Goal: Task Accomplishment & Management: Use online tool/utility

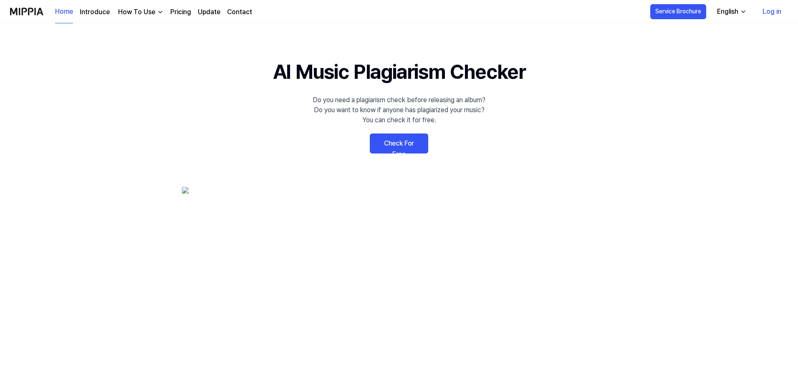
click at [401, 142] on link "Check For Free" at bounding box center [399, 144] width 58 height 20
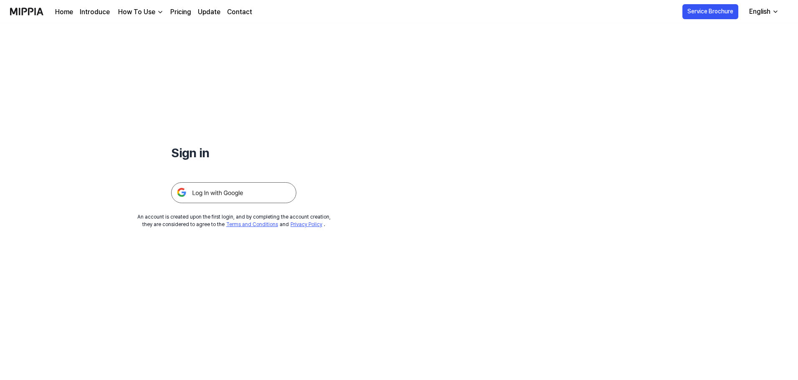
click at [215, 192] on img at bounding box center [233, 192] width 125 height 21
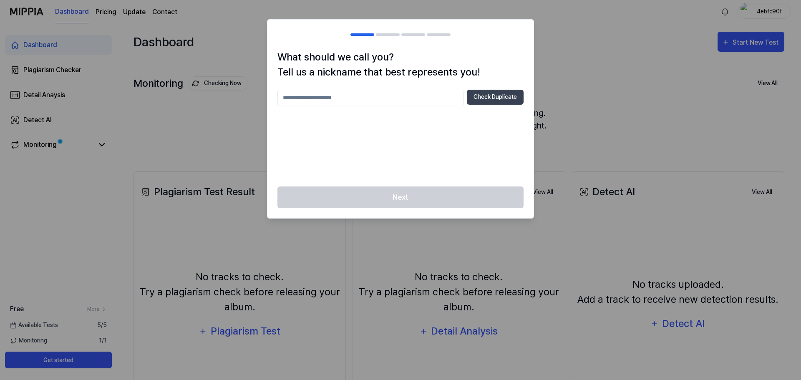
click at [420, 95] on input "text" at bounding box center [371, 98] width 186 height 17
type input "******"
click at [491, 97] on button "Check Duplicate" at bounding box center [495, 97] width 57 height 15
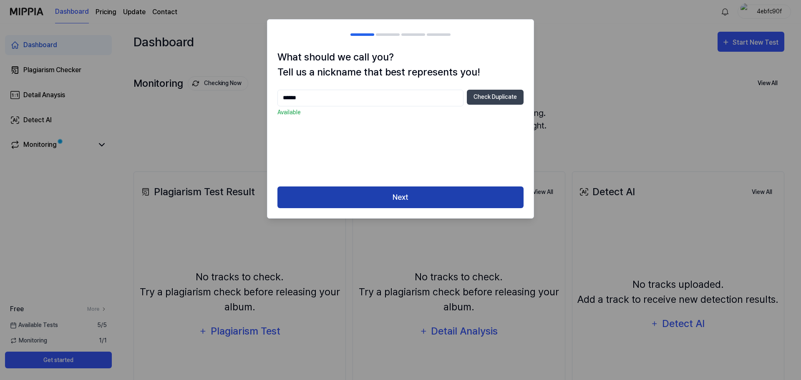
click at [421, 188] on button "Next" at bounding box center [401, 198] width 246 height 22
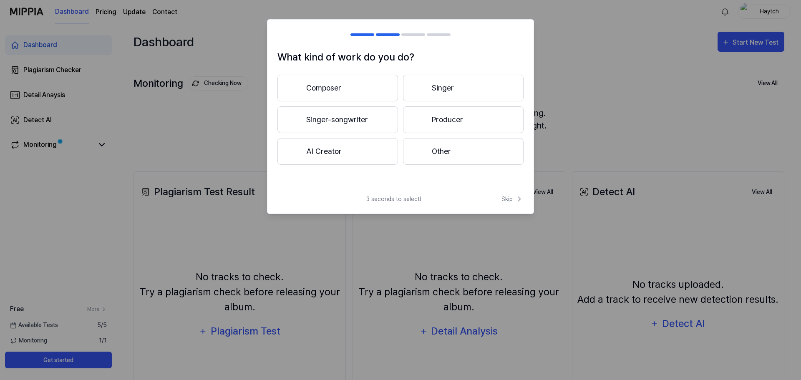
click at [366, 116] on button "Singer-songwriter" at bounding box center [338, 119] width 121 height 27
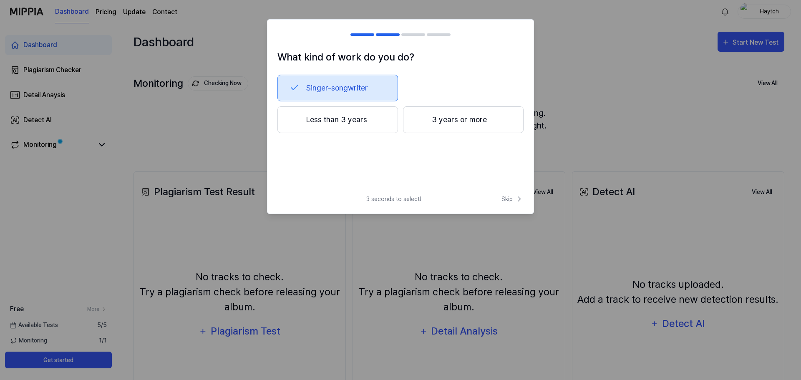
click at [371, 119] on button "Less than 3 years" at bounding box center [338, 119] width 121 height 27
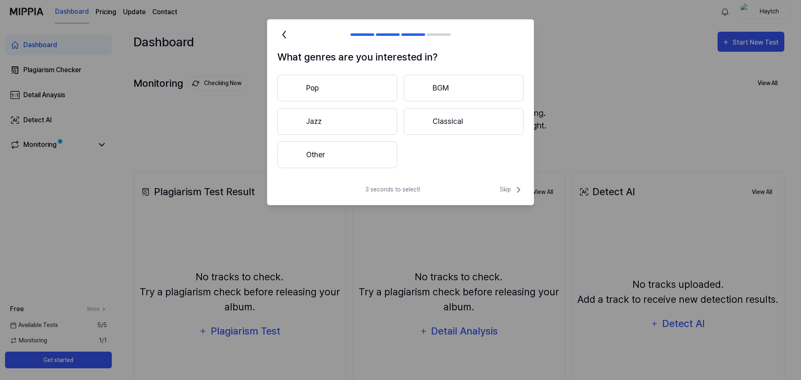
click at [366, 92] on button "Pop" at bounding box center [338, 88] width 120 height 27
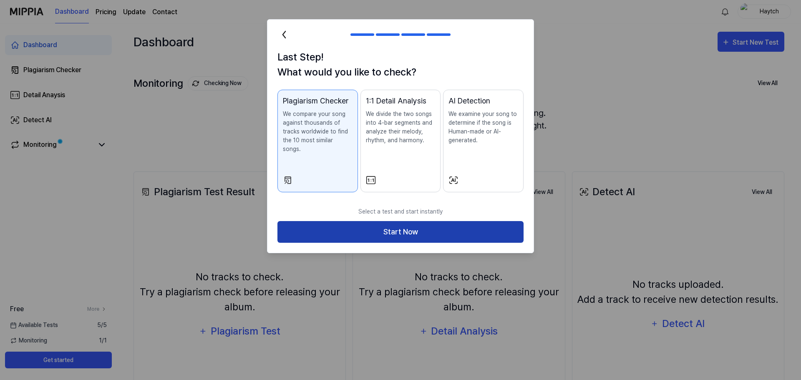
click at [410, 222] on button "Start Now" at bounding box center [401, 232] width 246 height 22
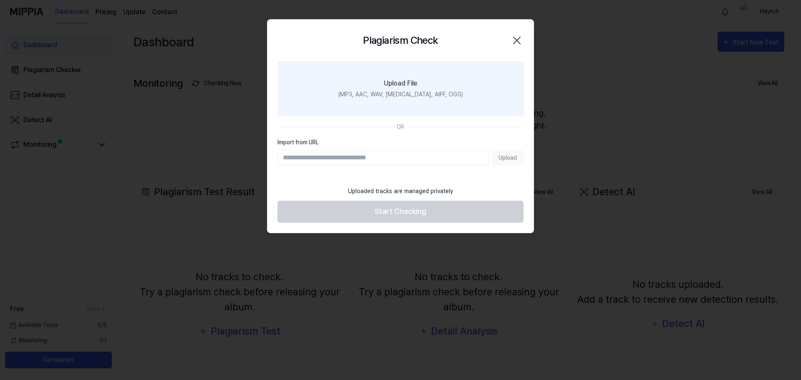
click at [420, 87] on label "Upload File (MP3, AAC, WAV, FLAC, AIFF, OGG)" at bounding box center [401, 88] width 246 height 55
click at [0, 0] on input "Upload File (MP3, AAC, WAV, FLAC, AIFF, OGG)" at bounding box center [0, 0] width 0 height 0
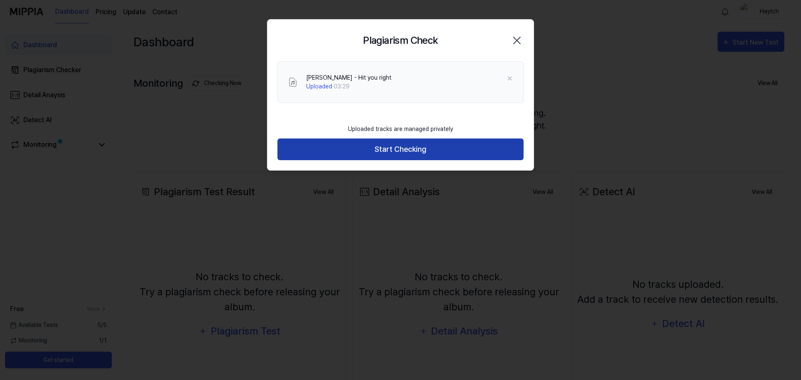
click at [398, 151] on button "Start Checking" at bounding box center [401, 150] width 246 height 22
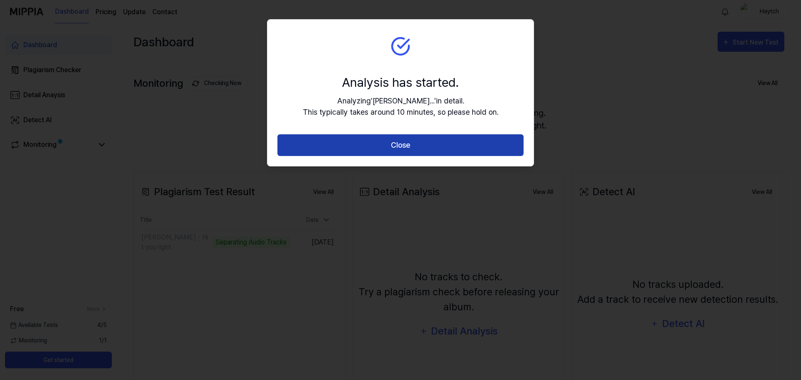
click at [402, 144] on button "Close" at bounding box center [401, 145] width 246 height 22
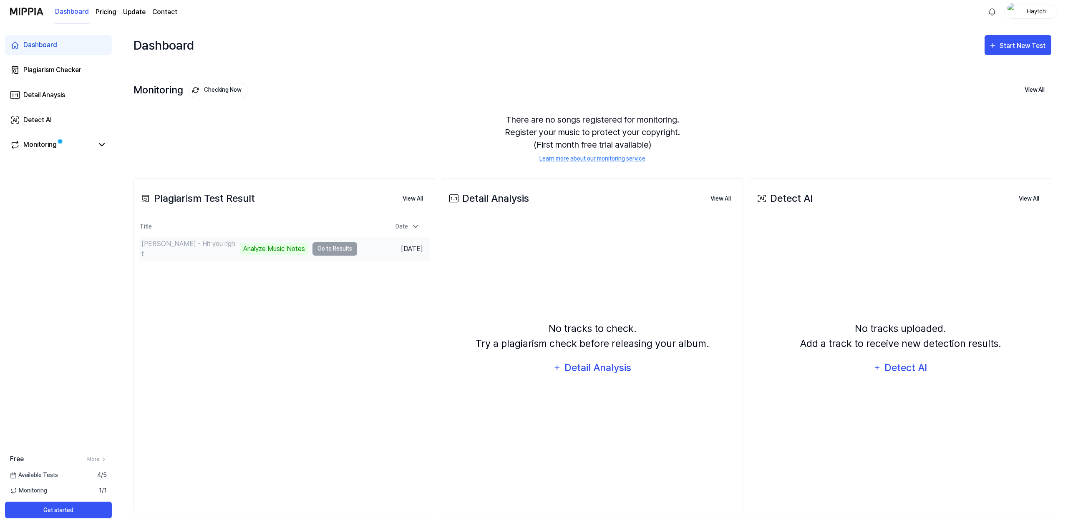
click at [335, 247] on td "Henry Kelly - Hit you right Analyze Music Notes Go to Results" at bounding box center [248, 248] width 218 height 23
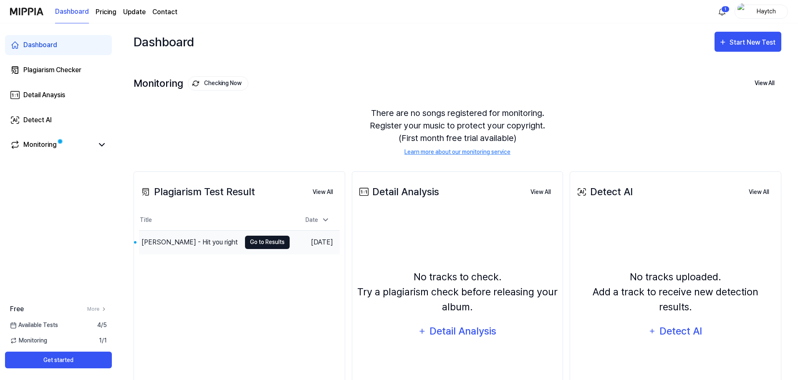
click at [260, 244] on button "Go to Results" at bounding box center [267, 242] width 45 height 13
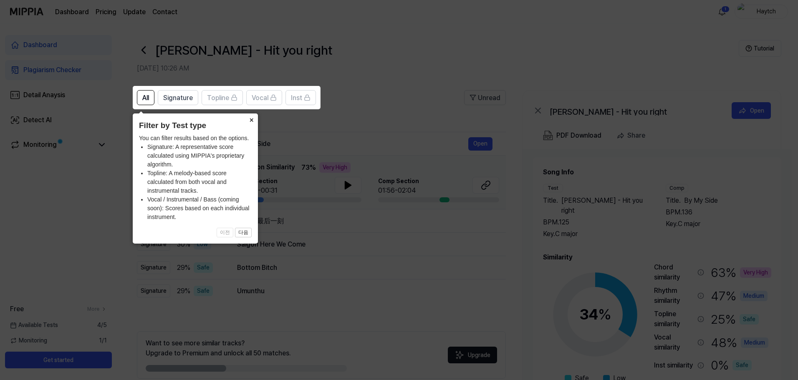
click at [249, 120] on button "×" at bounding box center [251, 120] width 13 height 12
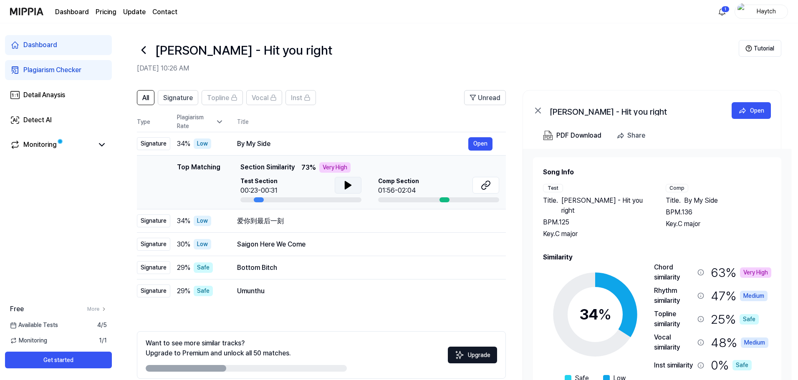
click at [339, 184] on button at bounding box center [348, 185] width 27 height 17
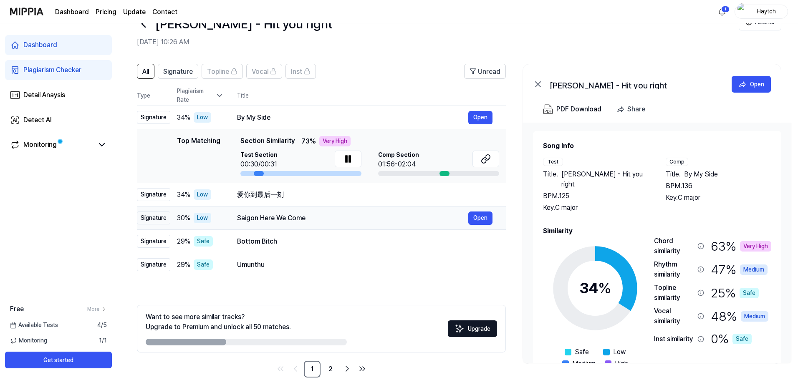
scroll to position [40, 0]
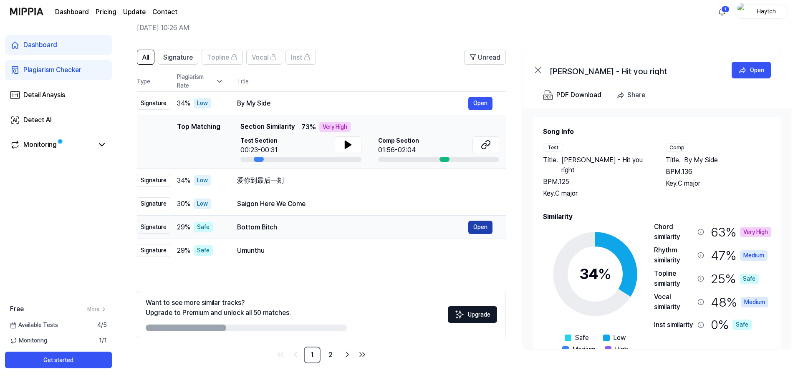
click at [477, 228] on button "Open" at bounding box center [480, 227] width 24 height 13
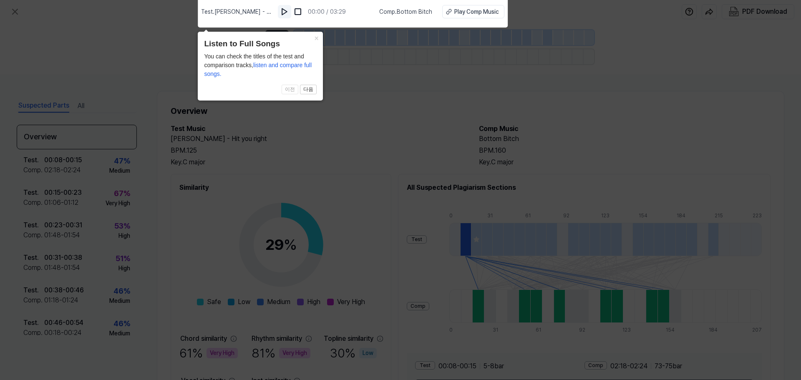
click at [283, 14] on img at bounding box center [284, 12] width 8 height 8
click at [462, 15] on div "Play Comp Music" at bounding box center [476, 12] width 45 height 9
click at [287, 10] on img at bounding box center [284, 12] width 8 height 8
click at [293, 89] on span "이전 다음" at bounding box center [260, 90] width 113 height 10
click at [311, 90] on button "다음" at bounding box center [308, 90] width 17 height 10
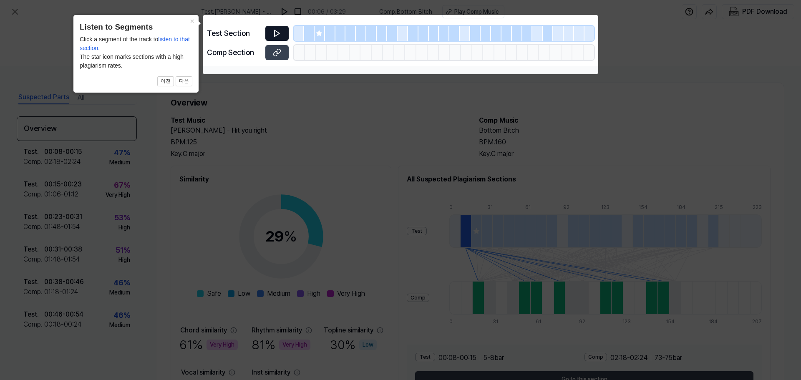
click at [275, 35] on icon at bounding box center [277, 33] width 5 height 6
click at [276, 35] on icon at bounding box center [277, 33] width 8 height 8
click at [271, 55] on button at bounding box center [276, 52] width 23 height 15
click at [301, 102] on icon at bounding box center [400, 190] width 801 height 380
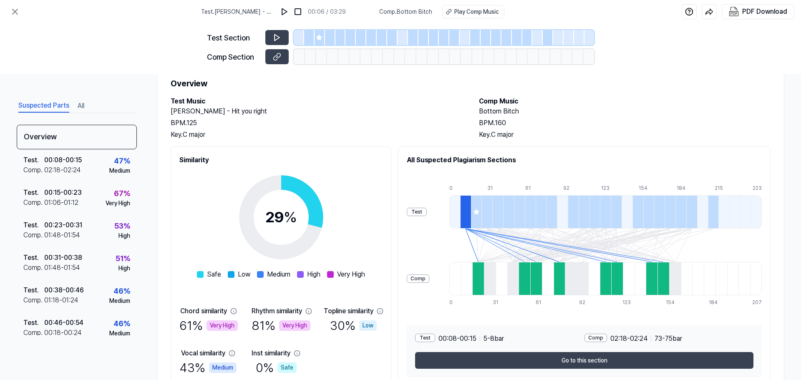
scroll to position [42, 0]
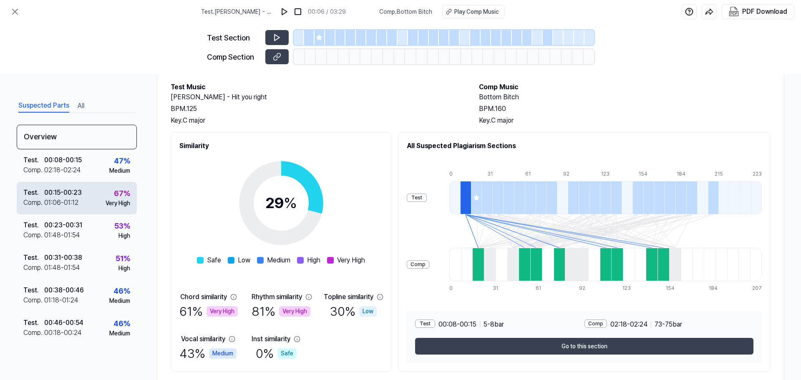
click at [62, 201] on div "01:06 - 01:12" at bounding box center [61, 203] width 34 height 10
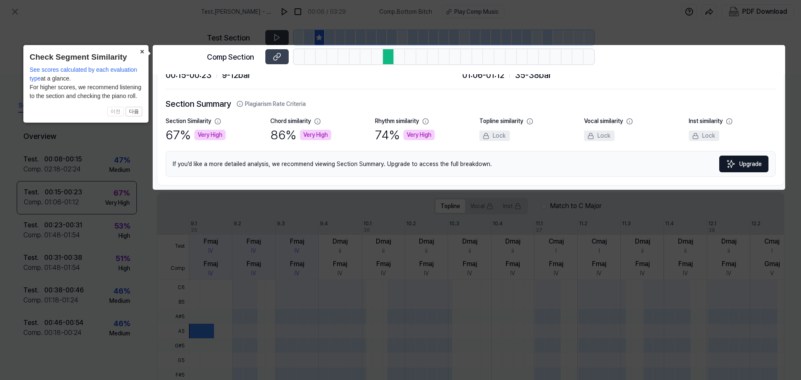
click at [142, 51] on button "×" at bounding box center [141, 51] width 13 height 12
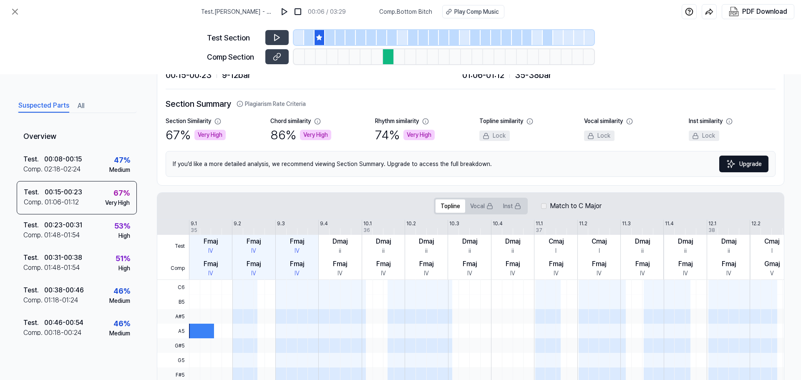
click at [180, 43] on div "Test Section Comp Section" at bounding box center [400, 48] width 801 height 51
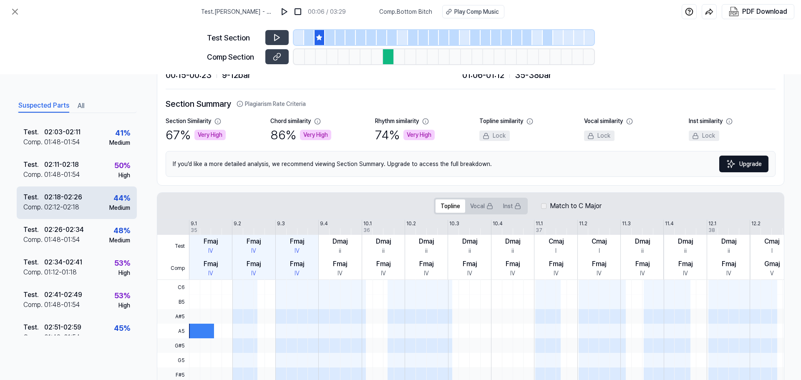
scroll to position [498, 0]
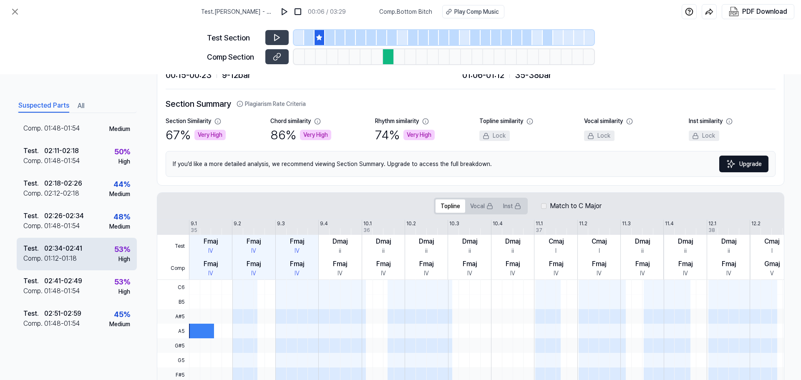
click at [86, 257] on div "Test . 02:34 - 02:41 Comp . 01:12 - 01:18 53 % High" at bounding box center [77, 254] width 120 height 33
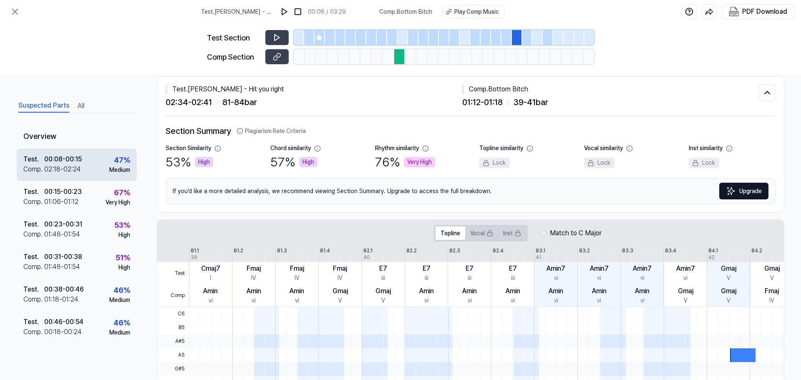
scroll to position [0, 0]
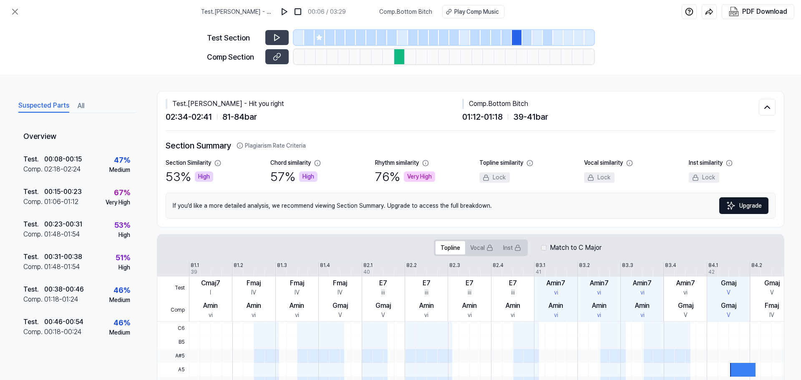
click at [85, 104] on div "Suspected Parts All" at bounding box center [77, 105] width 120 height 15
click at [18, 8] on icon at bounding box center [15, 12] width 10 height 10
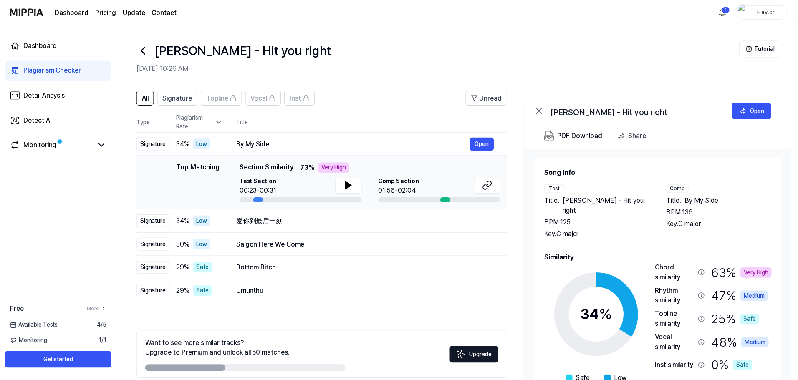
scroll to position [40, 0]
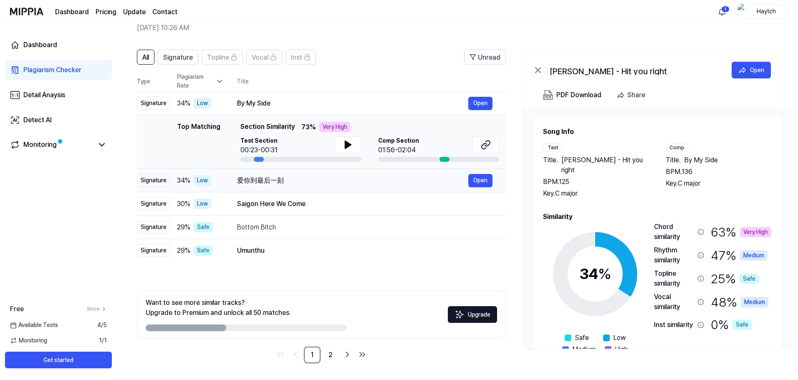
drag, startPoint x: 236, startPoint y: 179, endPoint x: 293, endPoint y: 180, distance: 57.2
click at [293, 180] on td "爱你到最后一刻 Open" at bounding box center [365, 180] width 282 height 23
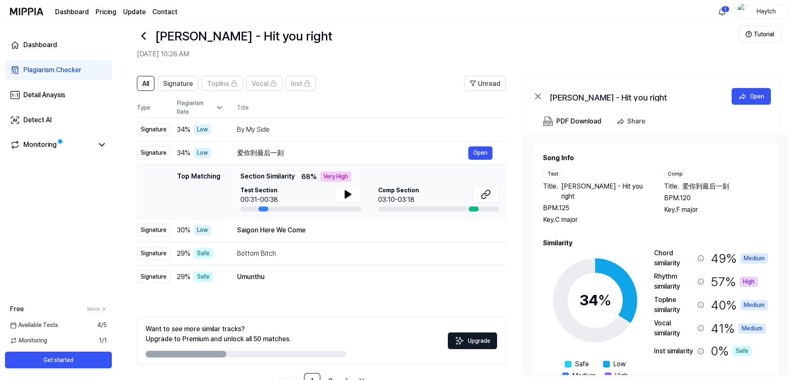
scroll to position [0, 0]
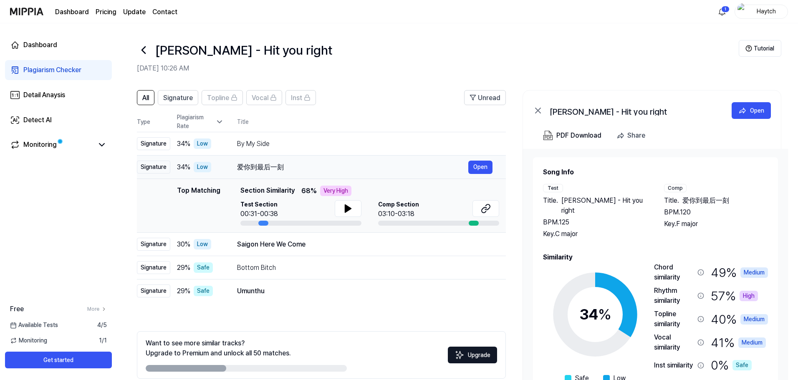
drag, startPoint x: 288, startPoint y: 168, endPoint x: 269, endPoint y: 168, distance: 18.4
click at [269, 168] on div "爱你到最后一刻" at bounding box center [352, 167] width 231 height 10
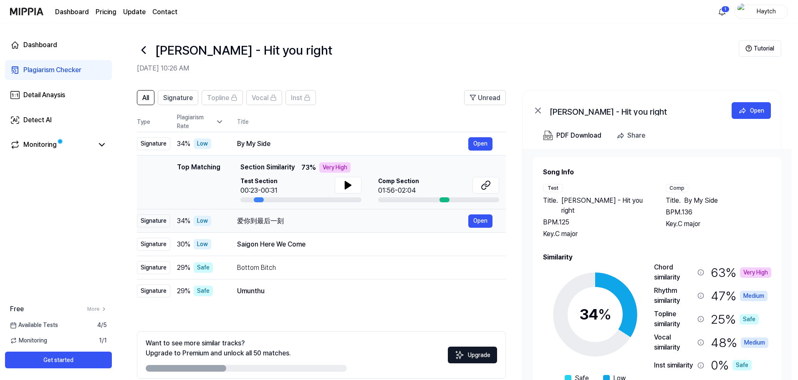
click at [269, 168] on span "Section Similarity" at bounding box center [267, 167] width 54 height 10
click at [236, 162] on div "Top Matching Top Matching Section Similarity 73 % Very High Test Section 00:23-…" at bounding box center [322, 182] width 356 height 40
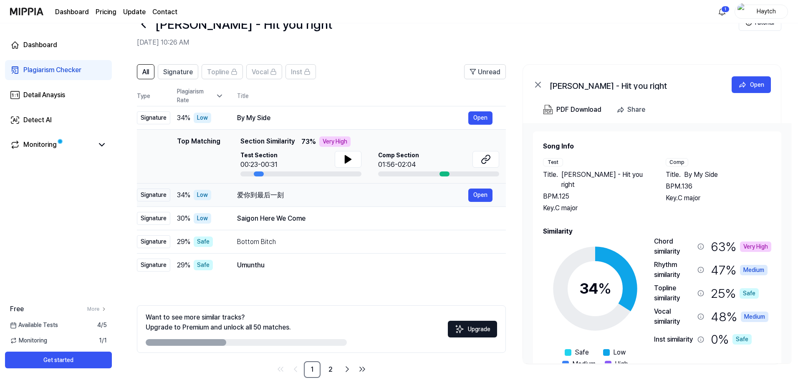
scroll to position [40, 0]
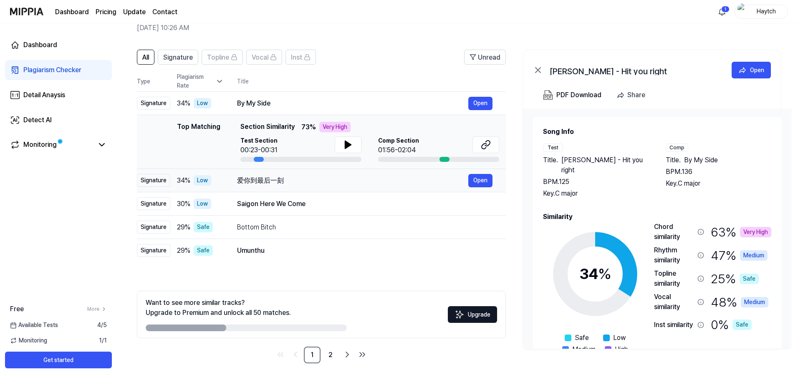
click at [259, 183] on div "爱你到最后一刻" at bounding box center [352, 181] width 231 height 10
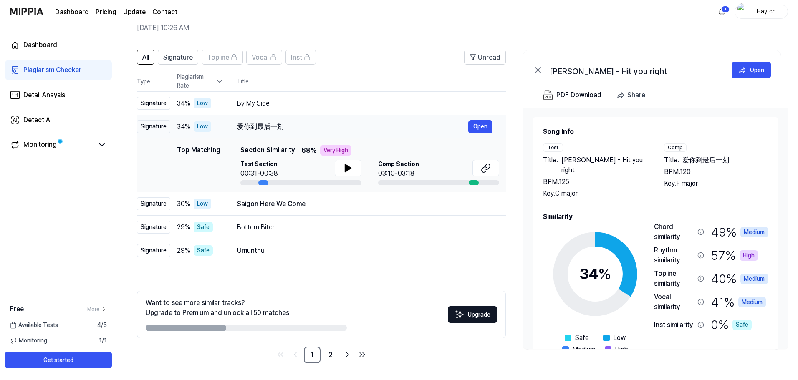
click at [259, 183] on div at bounding box center [263, 182] width 10 height 5
drag, startPoint x: 259, startPoint y: 128, endPoint x: 235, endPoint y: 127, distance: 23.4
click at [235, 127] on td "爱你到最后一刻 Open" at bounding box center [365, 126] width 282 height 23
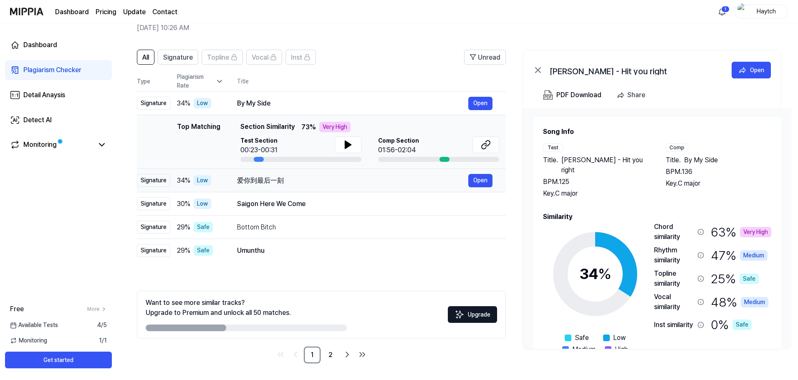
drag, startPoint x: 236, startPoint y: 179, endPoint x: 287, endPoint y: 182, distance: 51.0
click at [287, 182] on td "爱你到最后一刻 Open" at bounding box center [365, 180] width 282 height 23
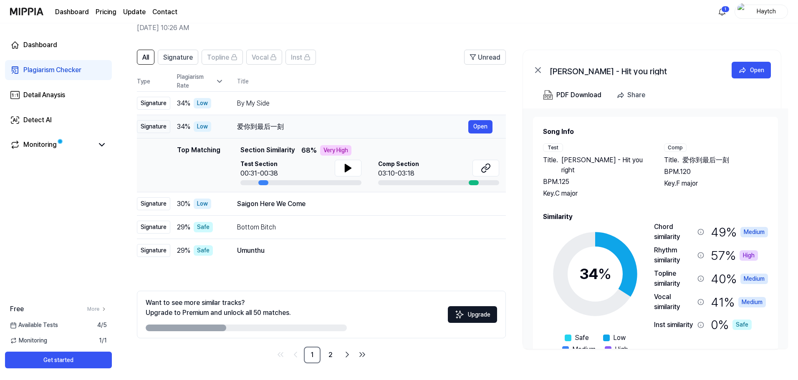
drag, startPoint x: 283, startPoint y: 126, endPoint x: 236, endPoint y: 126, distance: 46.7
click at [236, 126] on td "爱你到最后一刻 Open" at bounding box center [365, 126] width 282 height 23
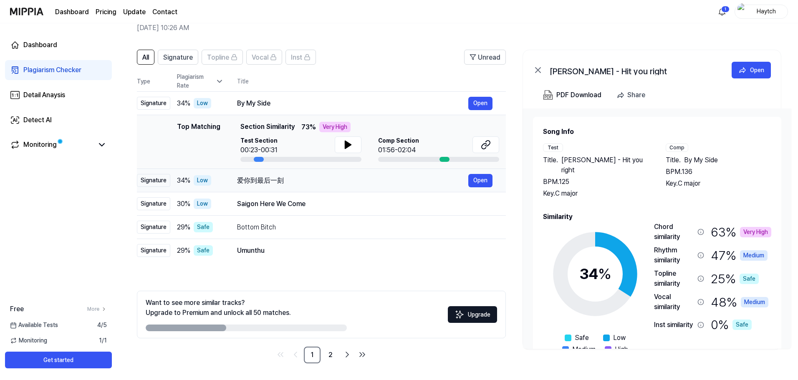
drag, startPoint x: 247, startPoint y: 177, endPoint x: 372, endPoint y: 182, distance: 125.3
click at [372, 182] on div "爱你到最后一刻" at bounding box center [352, 181] width 231 height 10
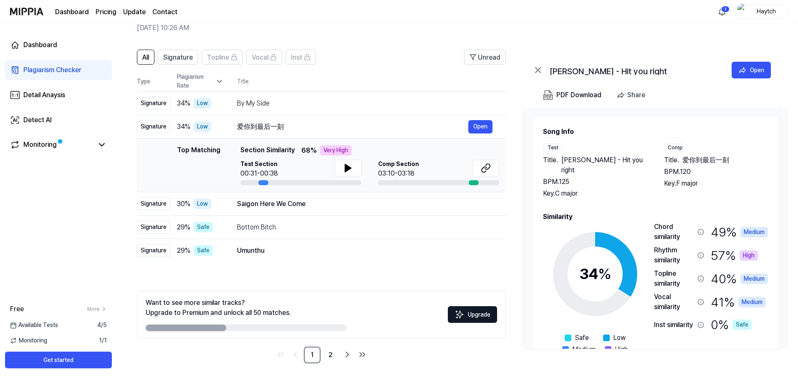
click at [693, 160] on span "爱你到最后一刻" at bounding box center [705, 160] width 47 height 10
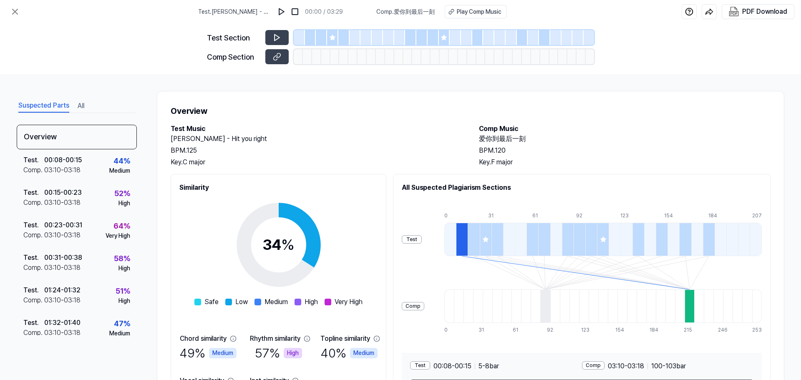
click at [508, 138] on h2 "爱你到最后一刻" at bounding box center [625, 139] width 292 height 10
copy h2 "爱你到最后一刻"
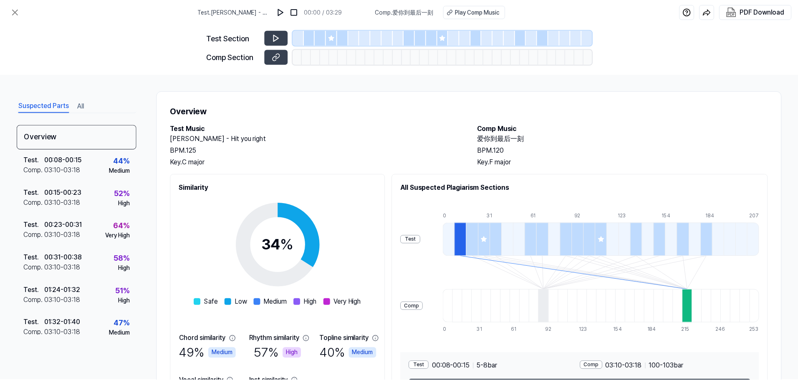
scroll to position [40, 0]
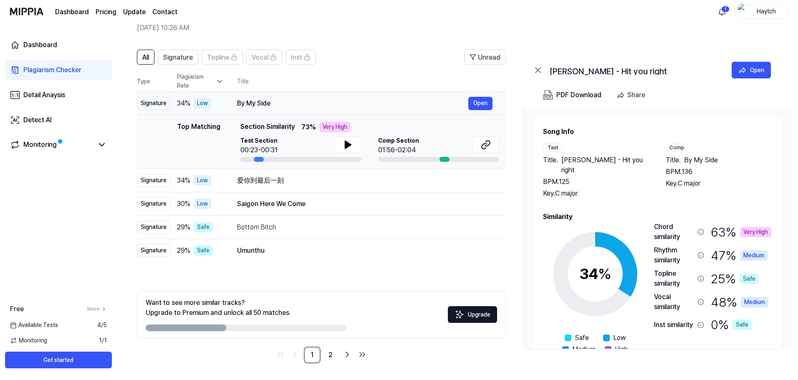
click at [249, 101] on div "By My Side" at bounding box center [352, 103] width 231 height 10
click at [304, 104] on div "By My Side" at bounding box center [352, 103] width 231 height 10
click at [478, 102] on button "Open" at bounding box center [480, 103] width 24 height 13
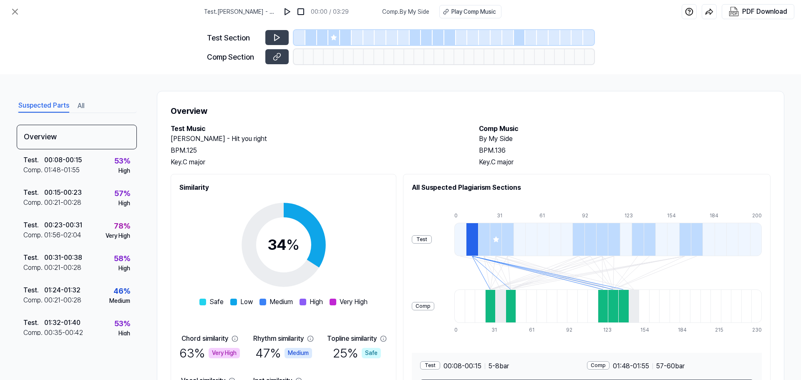
click at [507, 137] on h2 "By My Side" at bounding box center [625, 139] width 292 height 10
copy h2 "By My Side"
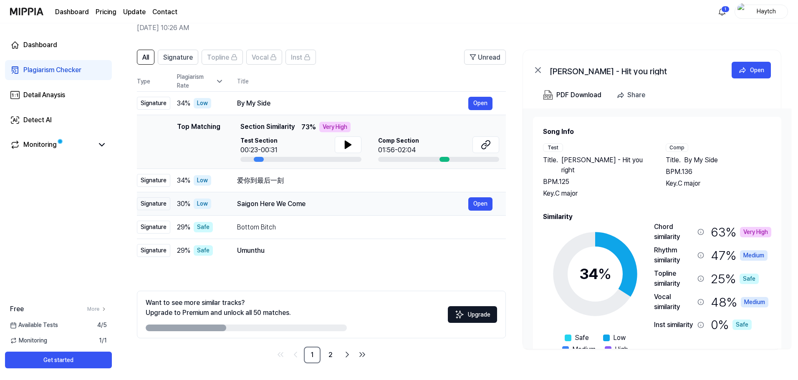
click at [284, 207] on div "Saigon Here We Come" at bounding box center [352, 204] width 231 height 10
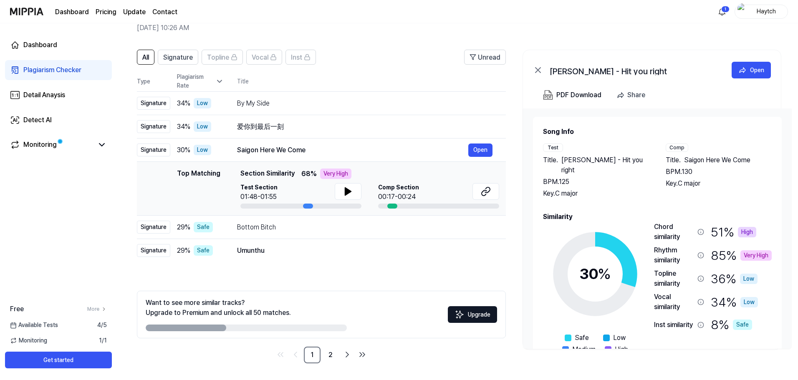
click at [742, 161] on span "Saigon Here We Come" at bounding box center [717, 160] width 66 height 10
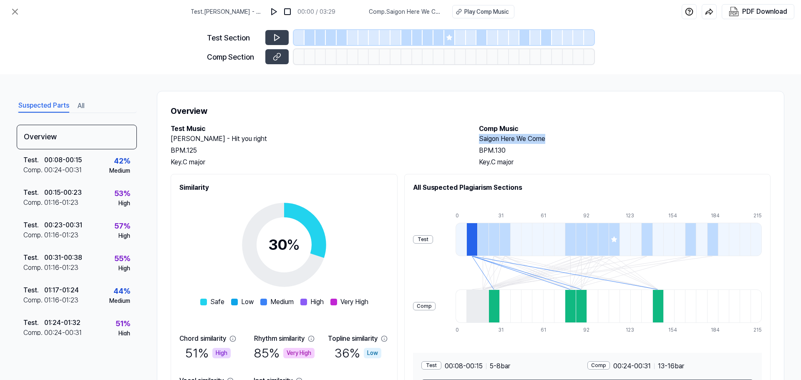
drag, startPoint x: 544, startPoint y: 138, endPoint x: 476, endPoint y: 140, distance: 68.1
click at [476, 140] on div "Test Music Henry Kelly - Hit you right BPM. 125 Key. C major Comp Music Saigon …" at bounding box center [471, 145] width 600 height 43
copy h2 "Saigon Here We Come"
click at [272, 13] on img at bounding box center [274, 12] width 8 height 8
click at [288, 12] on img at bounding box center [288, 12] width 8 height 8
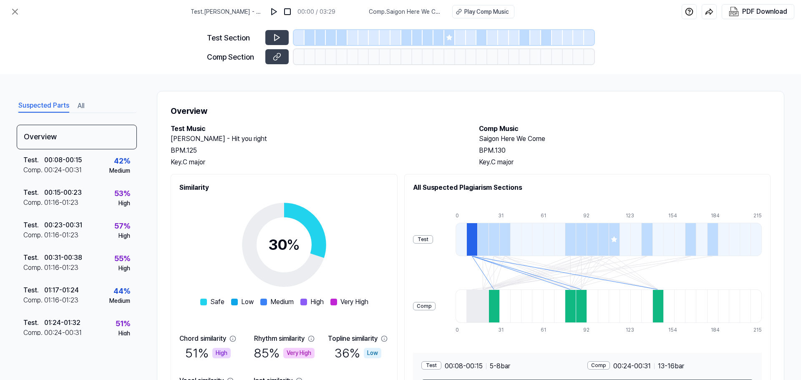
click at [450, 38] on icon at bounding box center [449, 37] width 5 height 5
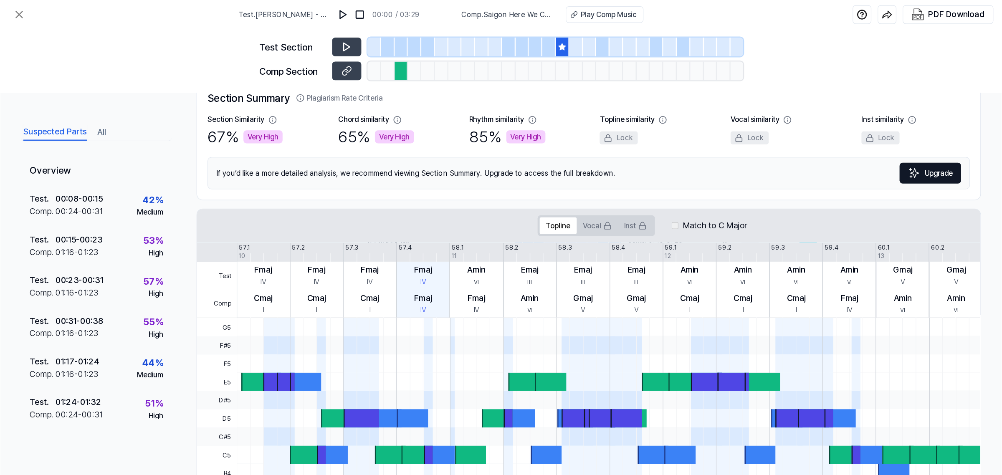
scroll to position [67, 0]
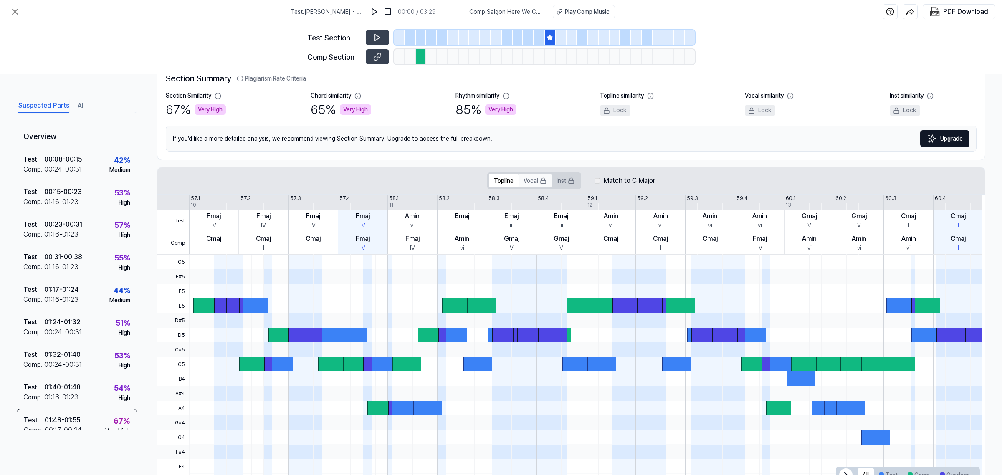
click at [530, 182] on button "Vocal" at bounding box center [534, 180] width 33 height 13
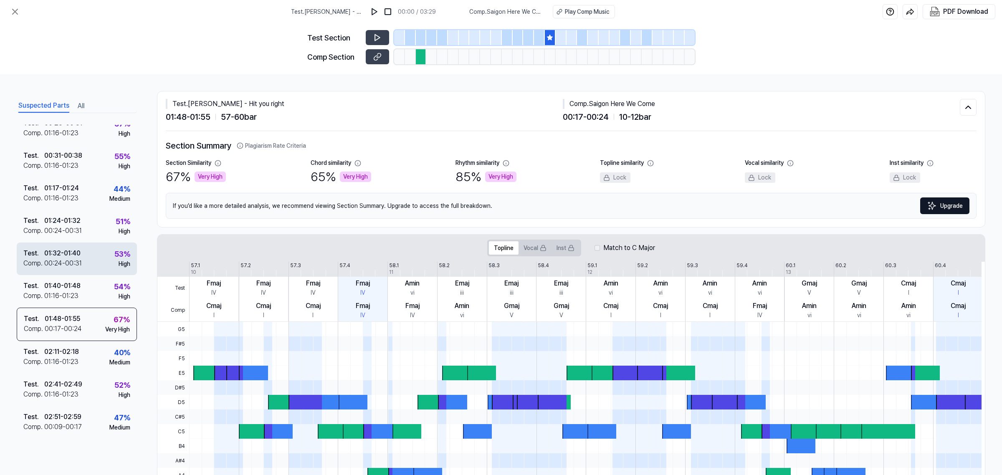
scroll to position [109, 0]
